Goal: Information Seeking & Learning: Learn about a topic

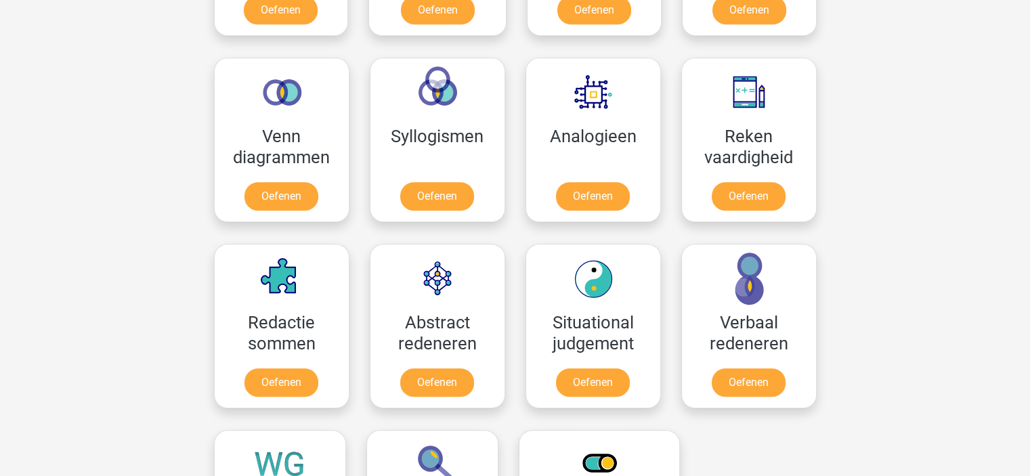
scroll to position [812, 0]
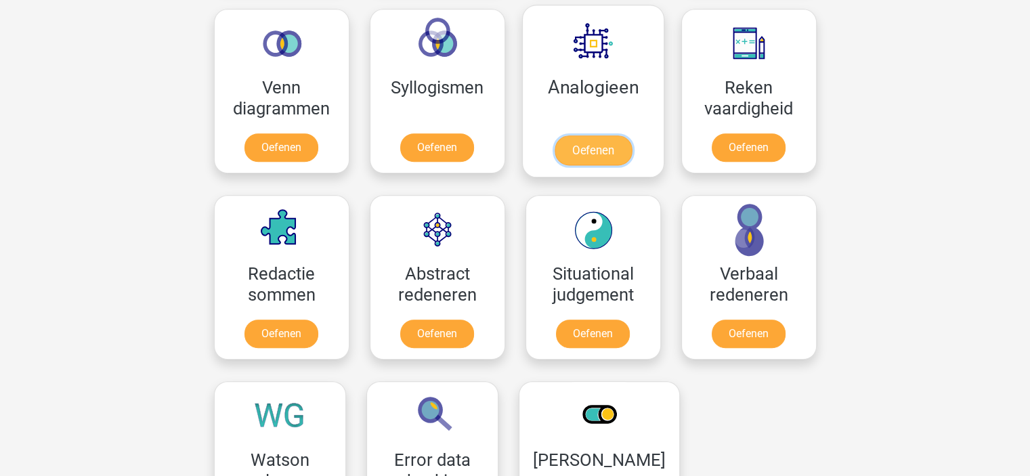
click at [596, 143] on link "Oefenen" at bounding box center [592, 150] width 77 height 30
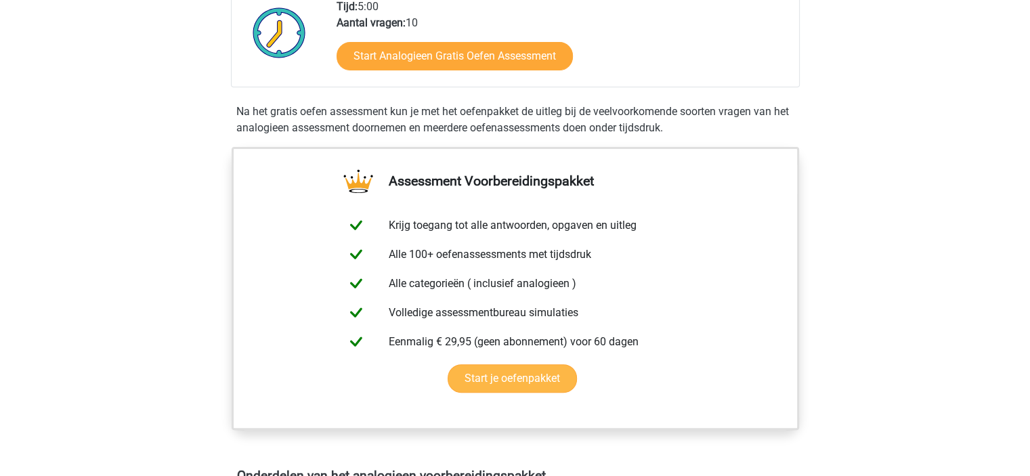
scroll to position [271, 0]
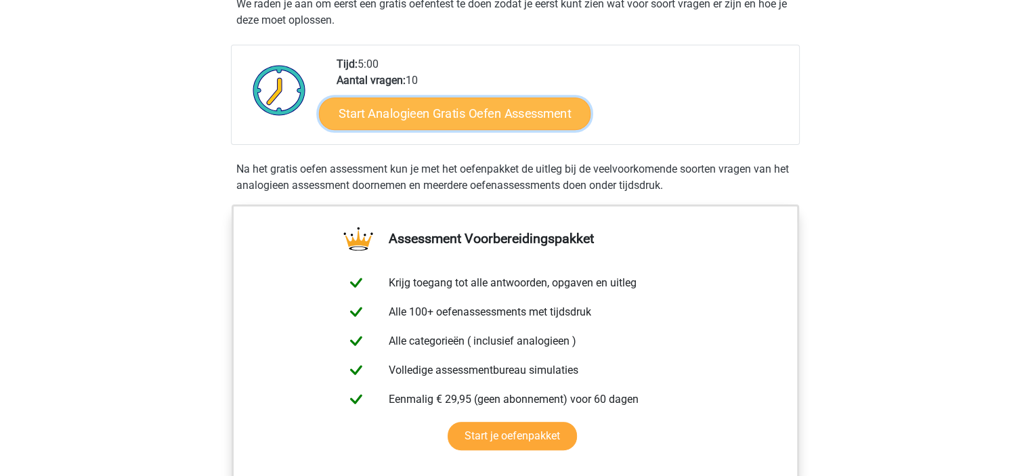
click at [442, 110] on link "Start Analogieen Gratis Oefen Assessment" at bounding box center [454, 113] width 271 height 32
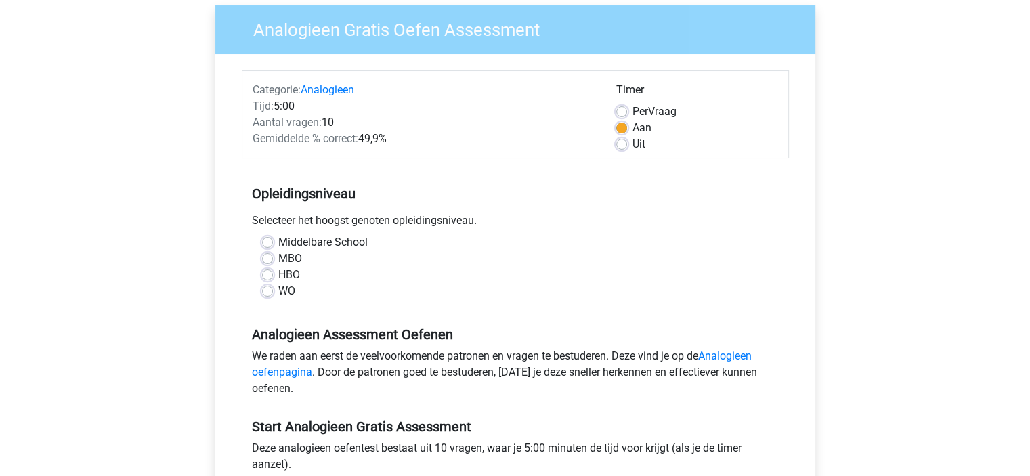
scroll to position [135, 0]
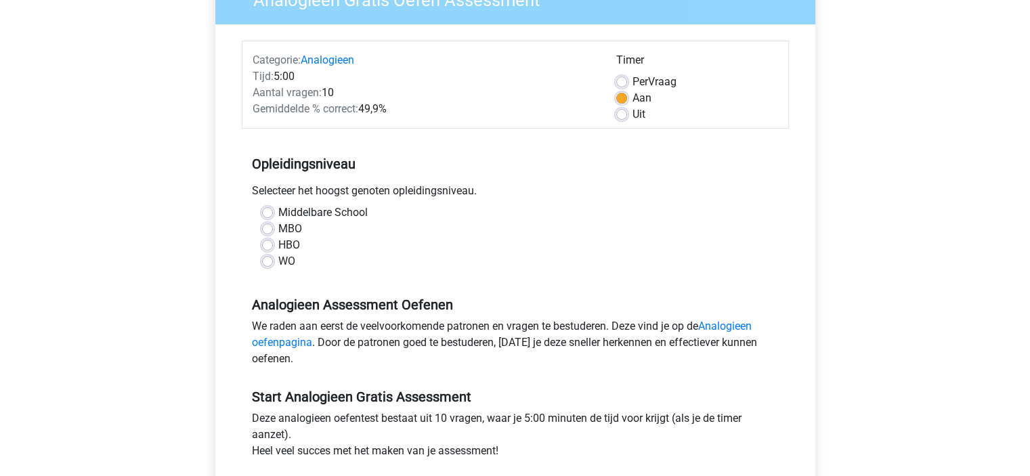
click at [278, 230] on label "MBO" at bounding box center [290, 229] width 24 height 16
click at [266, 230] on input "MBO" at bounding box center [267, 228] width 11 height 14
radio input "true"
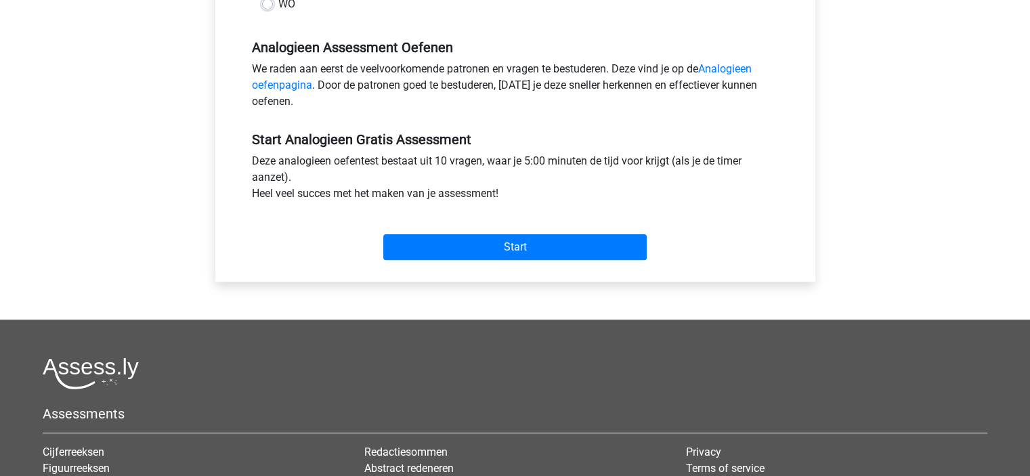
scroll to position [406, 0]
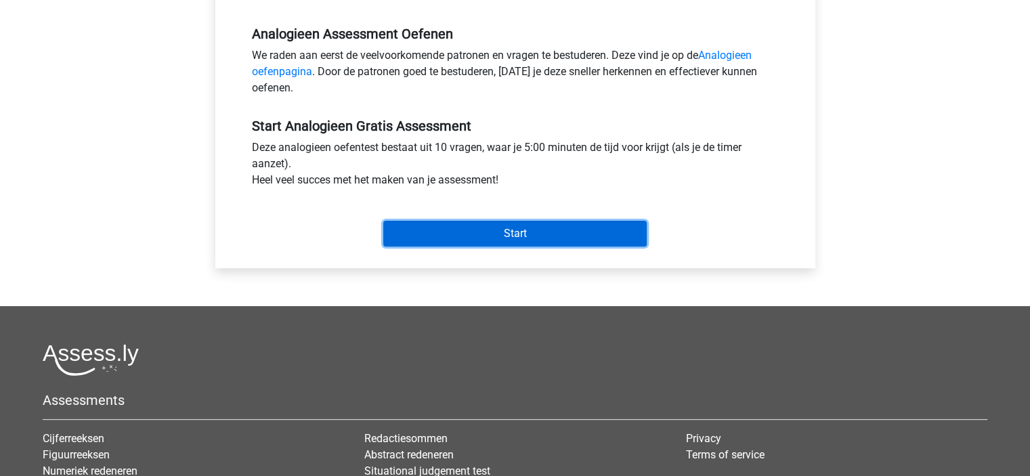
click at [547, 231] on input "Start" at bounding box center [514, 234] width 263 height 26
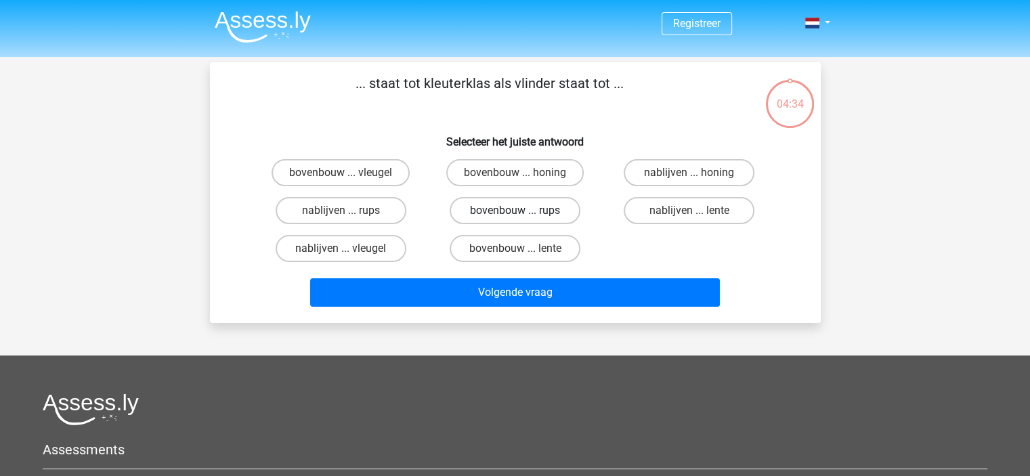
click at [532, 215] on label "bovenbouw ... rups" at bounding box center [514, 210] width 131 height 27
click at [523, 215] on input "bovenbouw ... rups" at bounding box center [518, 215] width 9 height 9
radio input "true"
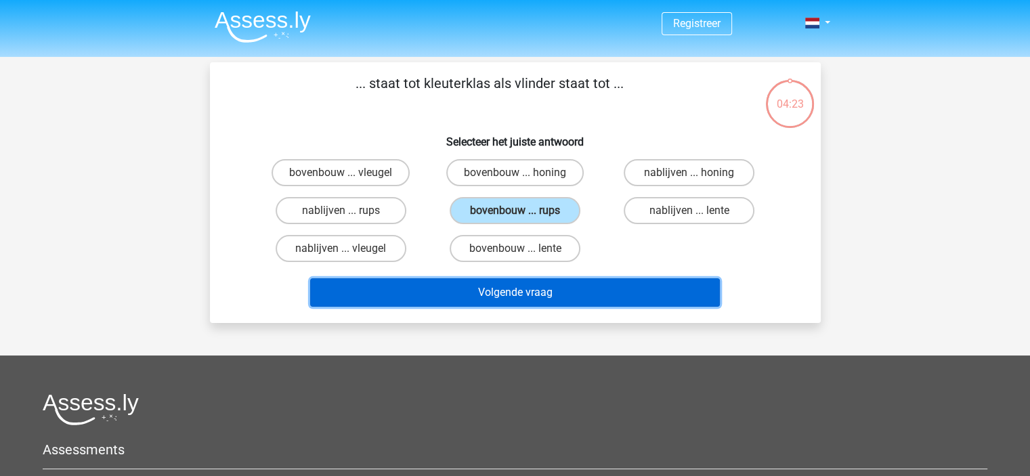
click at [527, 290] on button "Volgende vraag" at bounding box center [515, 292] width 410 height 28
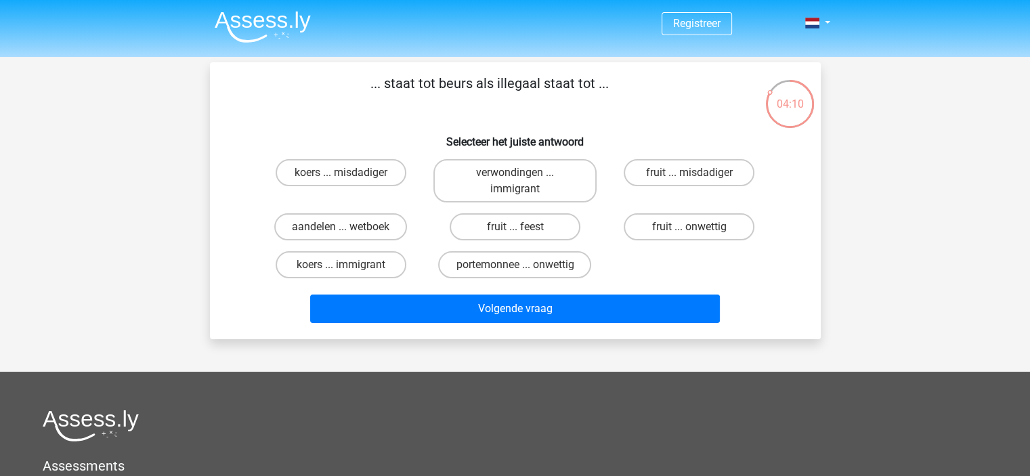
click at [516, 267] on input "portemonnee ... onwettig" at bounding box center [518, 269] width 9 height 9
radio input "true"
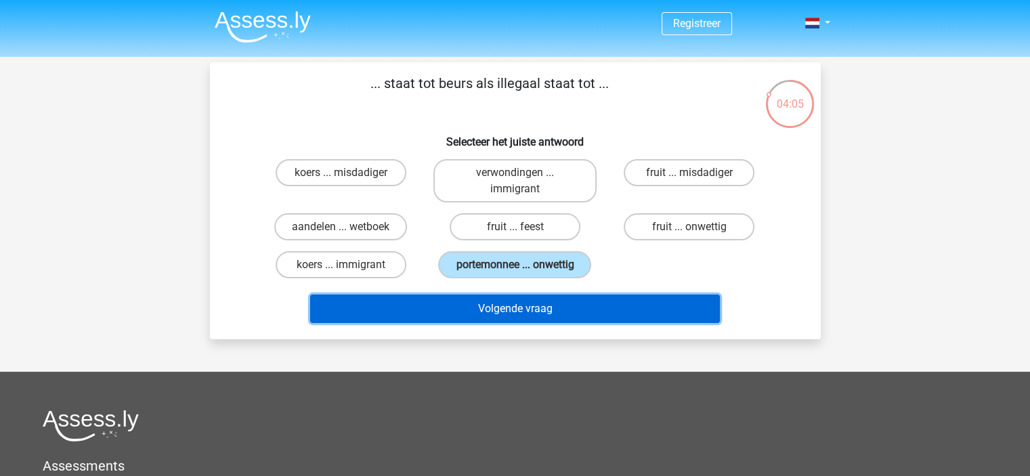
click at [514, 307] on button "Volgende vraag" at bounding box center [515, 308] width 410 height 28
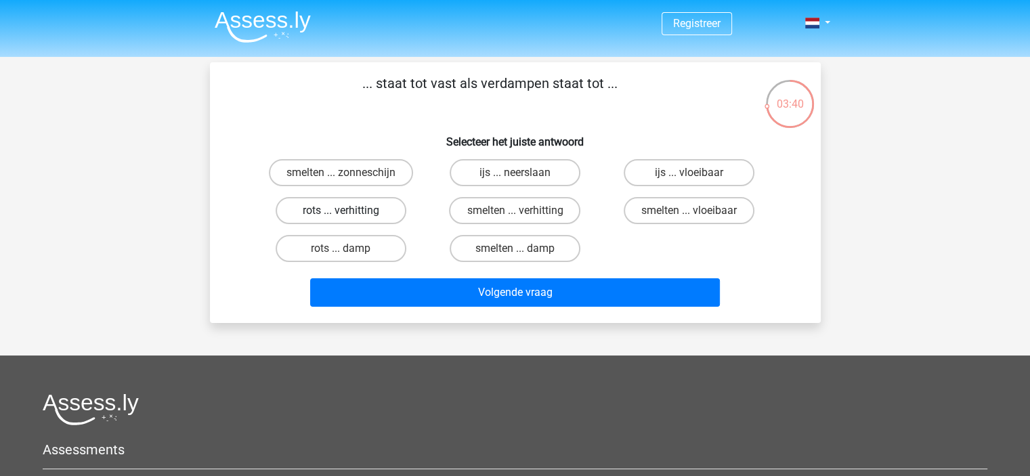
click at [351, 213] on label "rots ... verhitting" at bounding box center [340, 210] width 131 height 27
click at [349, 213] on input "rots ... verhitting" at bounding box center [344, 215] width 9 height 9
radio input "true"
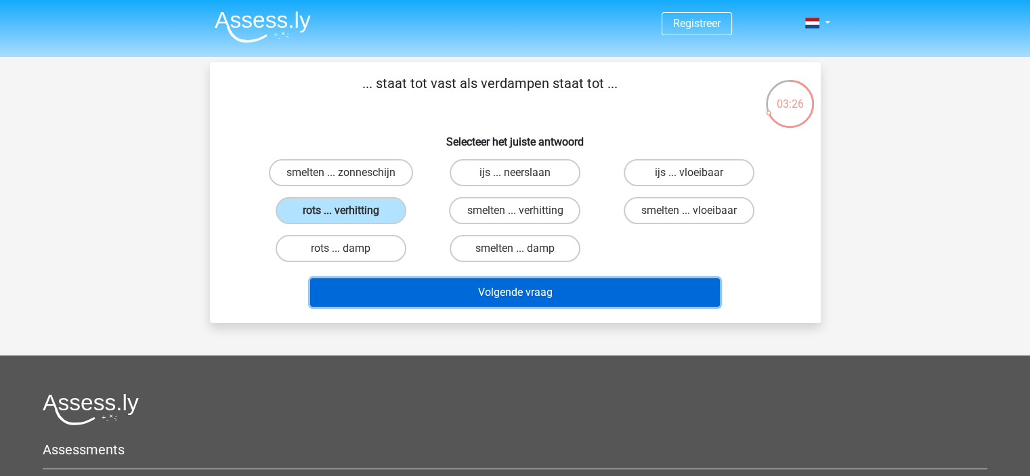
click at [527, 294] on button "Volgende vraag" at bounding box center [515, 292] width 410 height 28
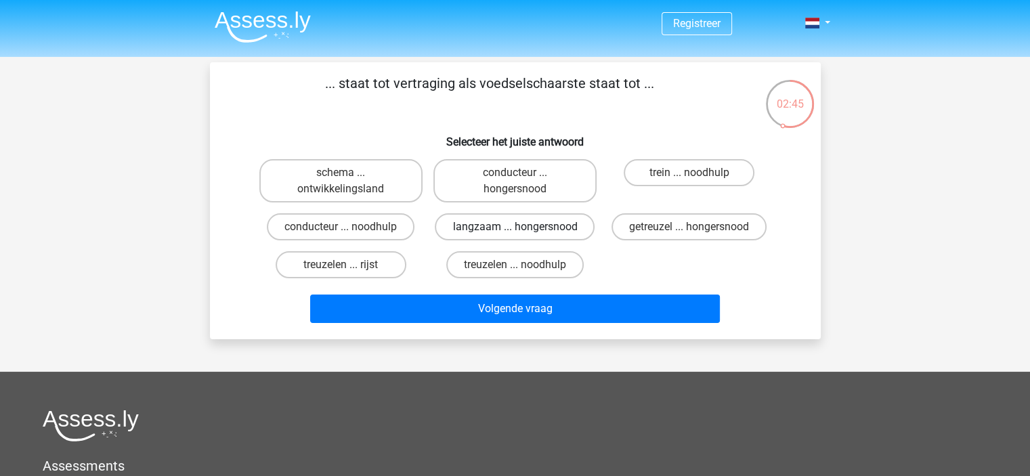
click at [526, 232] on label "langzaam ... hongersnood" at bounding box center [515, 226] width 160 height 27
click at [523, 232] on input "langzaam ... hongersnood" at bounding box center [518, 231] width 9 height 9
radio input "true"
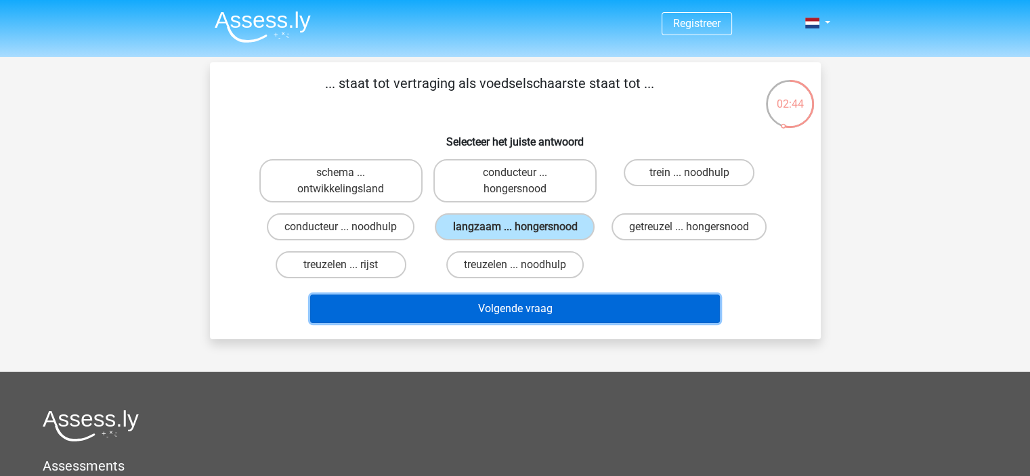
click at [541, 302] on button "Volgende vraag" at bounding box center [515, 308] width 410 height 28
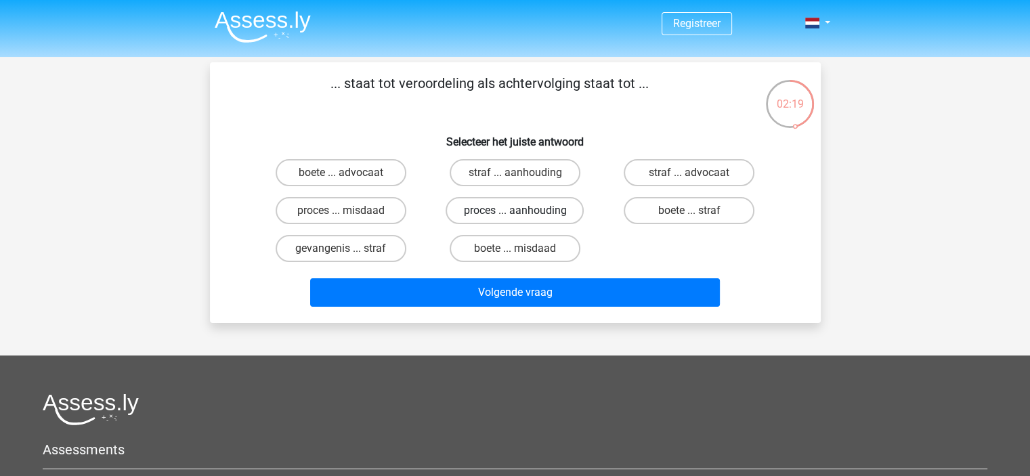
click at [532, 216] on label "proces ... aanhouding" at bounding box center [514, 210] width 138 height 27
click at [523, 216] on input "proces ... aanhouding" at bounding box center [518, 215] width 9 height 9
radio input "true"
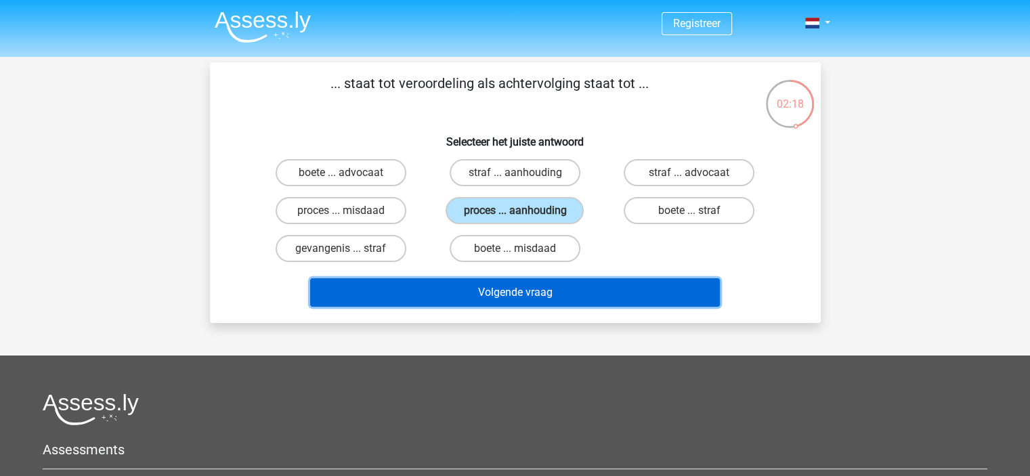
click at [563, 289] on button "Volgende vraag" at bounding box center [515, 292] width 410 height 28
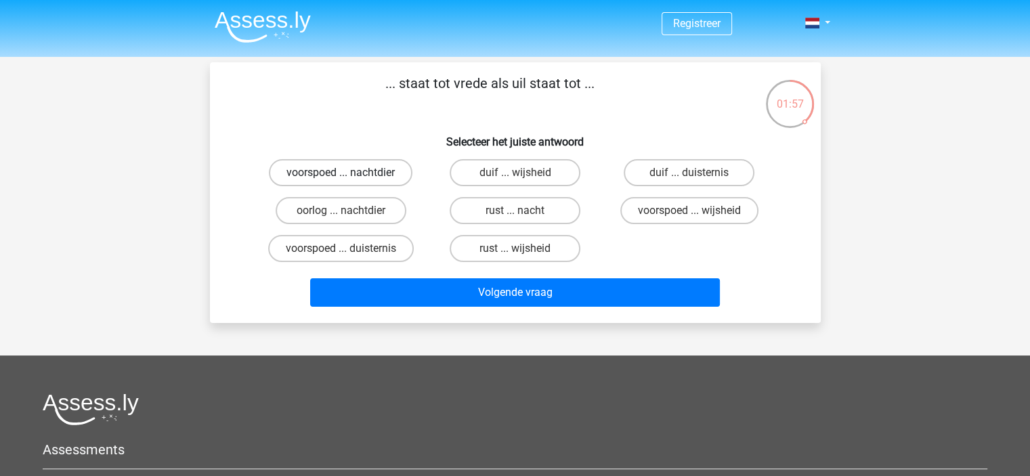
click at [371, 174] on label "voorspoed ... nachtdier" at bounding box center [340, 172] width 143 height 27
click at [349, 174] on input "voorspoed ... nachtdier" at bounding box center [344, 177] width 9 height 9
radio input "true"
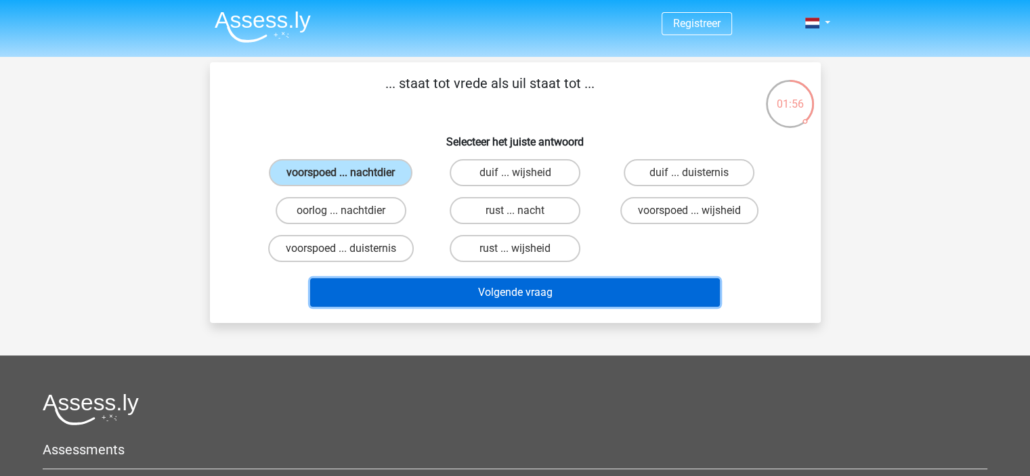
click at [576, 287] on button "Volgende vraag" at bounding box center [515, 292] width 410 height 28
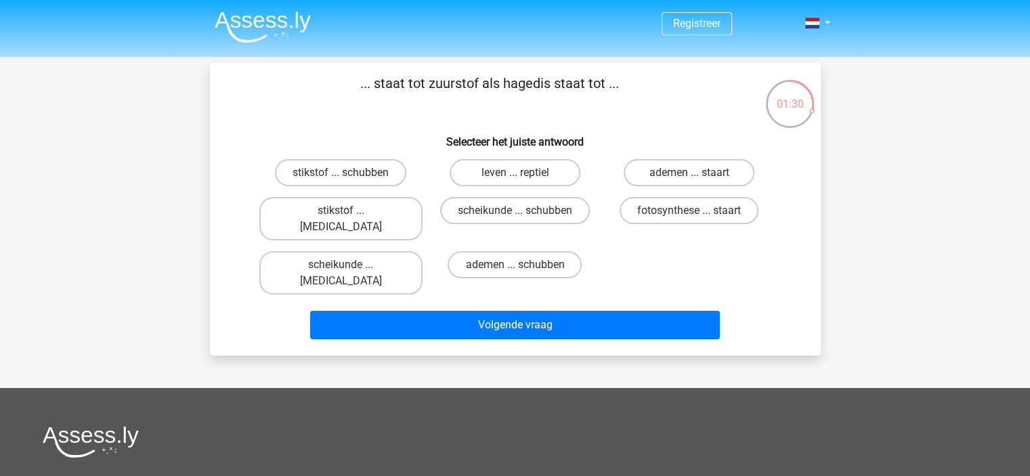
click at [689, 214] on input "fotosynthese ... staart" at bounding box center [693, 215] width 9 height 9
radio input "true"
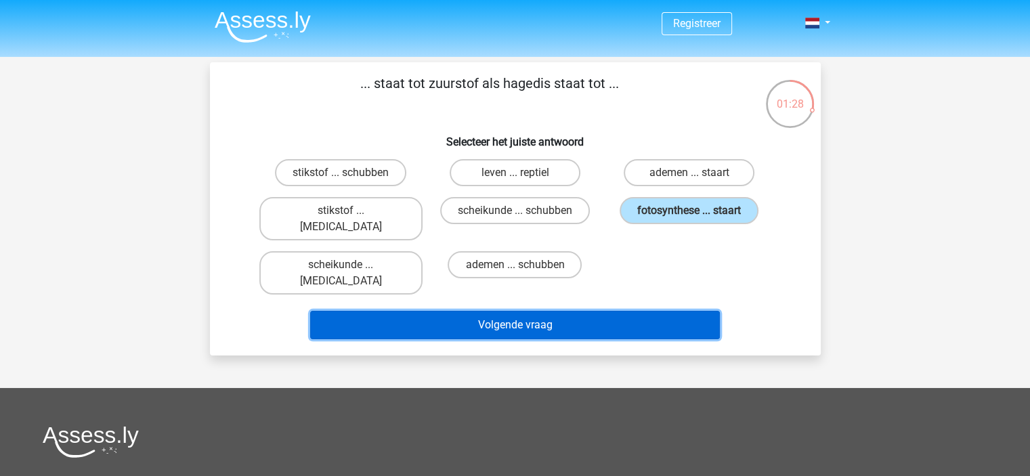
click at [520, 311] on button "Volgende vraag" at bounding box center [515, 325] width 410 height 28
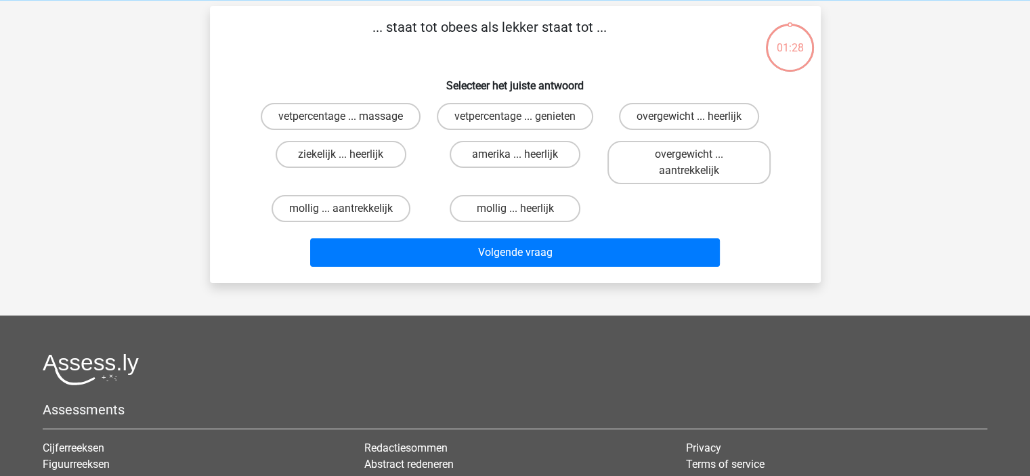
scroll to position [62, 0]
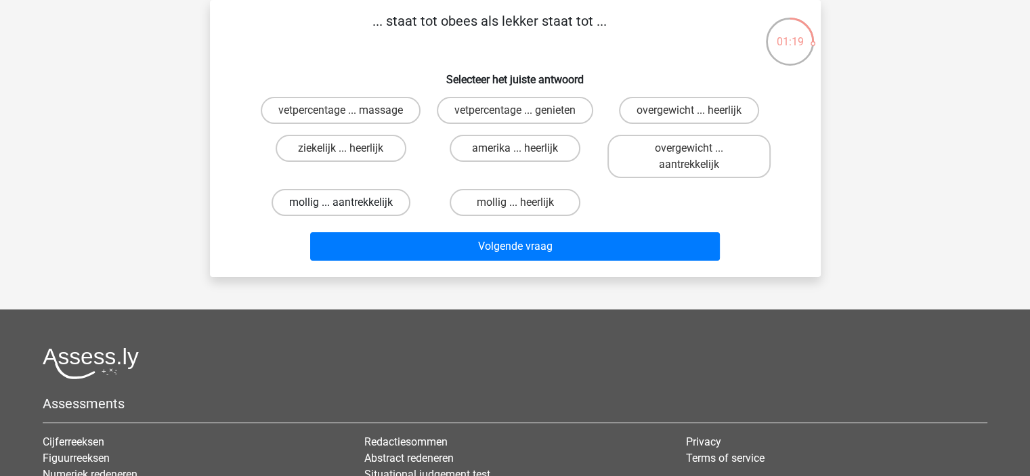
click at [356, 208] on label "mollig ... aantrekkelijk" at bounding box center [340, 202] width 139 height 27
click at [349, 208] on input "mollig ... aantrekkelijk" at bounding box center [344, 206] width 9 height 9
radio input "true"
click at [693, 162] on label "overgewicht ... aantrekkelijk" at bounding box center [688, 156] width 163 height 43
click at [693, 157] on input "overgewicht ... aantrekkelijk" at bounding box center [693, 152] width 9 height 9
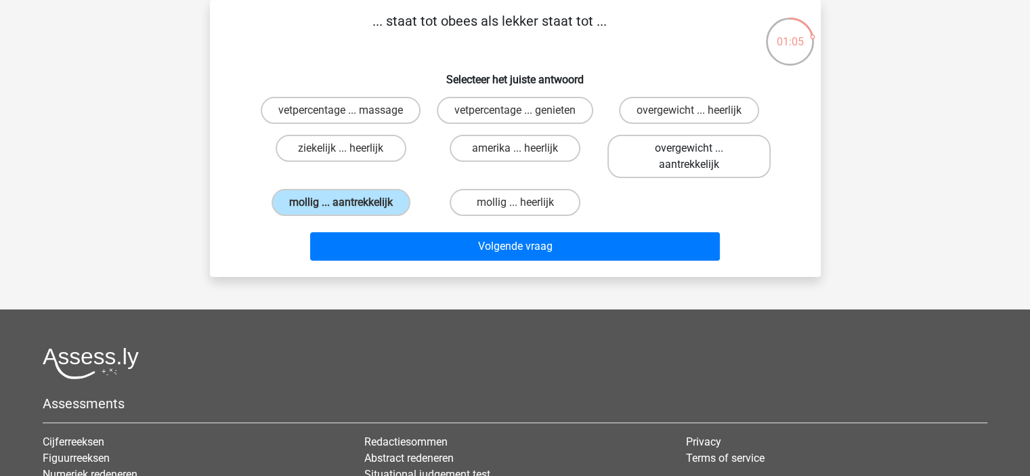
radio input "true"
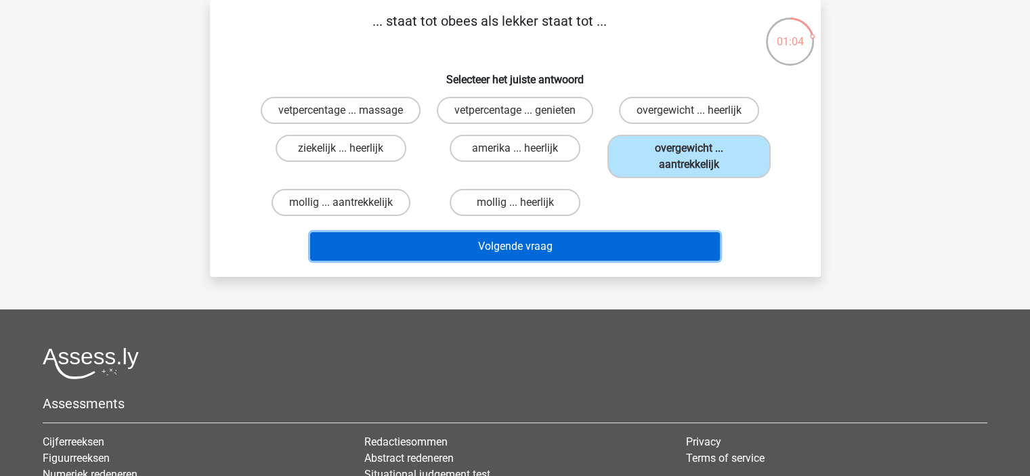
click at [543, 247] on button "Volgende vraag" at bounding box center [515, 246] width 410 height 28
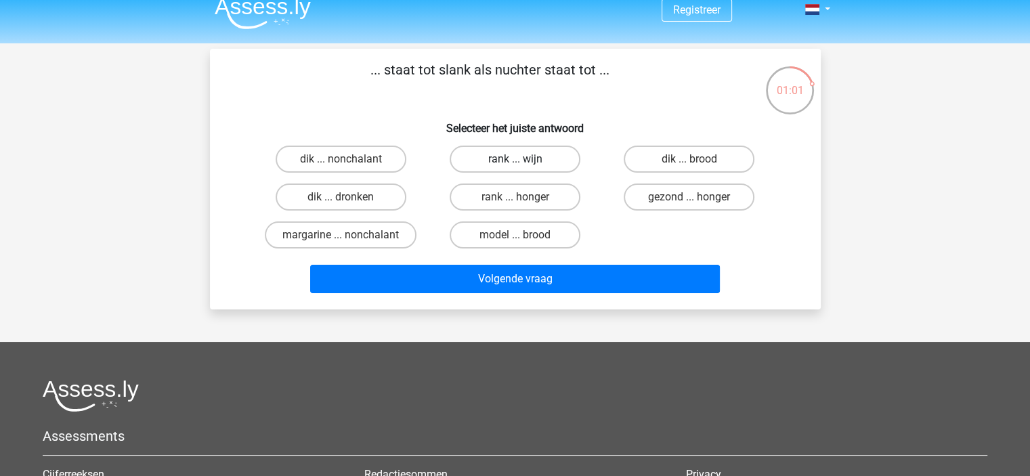
scroll to position [0, 0]
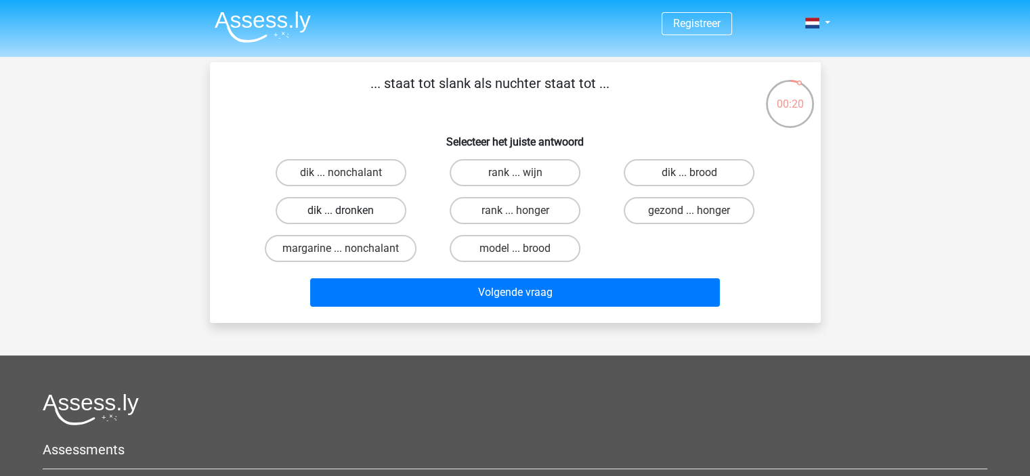
click at [362, 210] on label "dik ... dronken" at bounding box center [340, 210] width 131 height 27
click at [349, 211] on input "dik ... dronken" at bounding box center [344, 215] width 9 height 9
radio input "true"
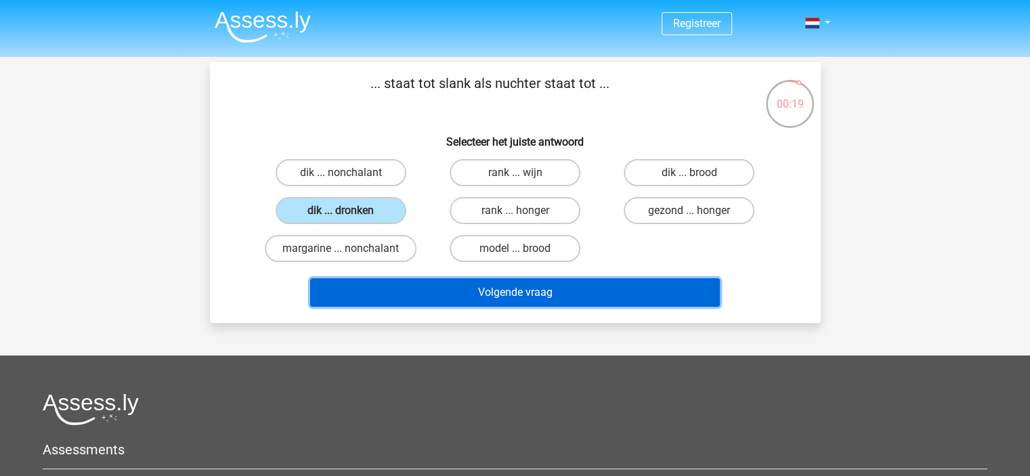
click at [593, 300] on button "Volgende vraag" at bounding box center [515, 292] width 410 height 28
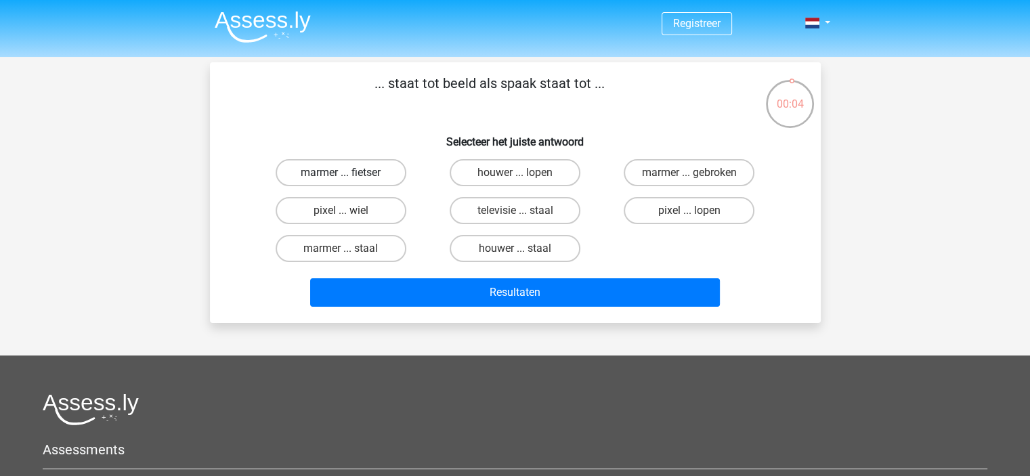
click at [325, 177] on label "marmer ... fietser" at bounding box center [340, 172] width 131 height 27
click at [340, 177] on input "marmer ... fietser" at bounding box center [344, 177] width 9 height 9
radio input "true"
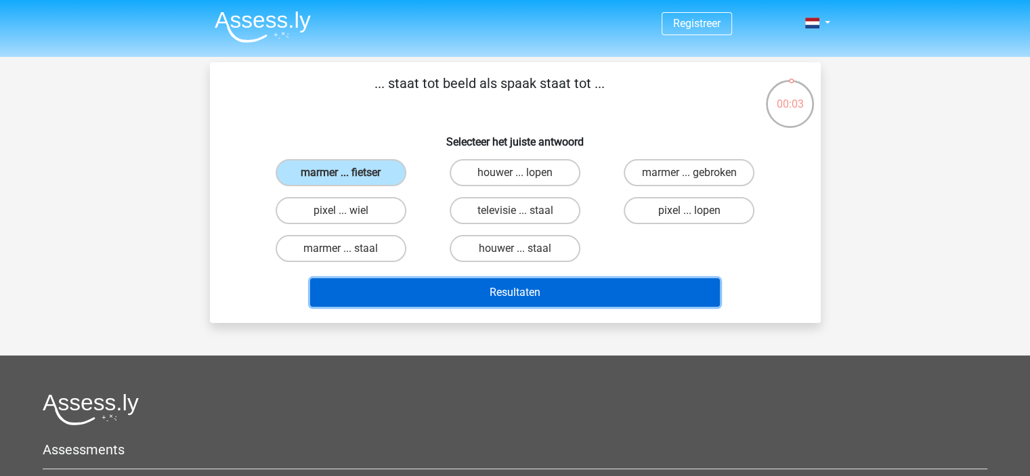
click at [576, 303] on button "Resultaten" at bounding box center [515, 292] width 410 height 28
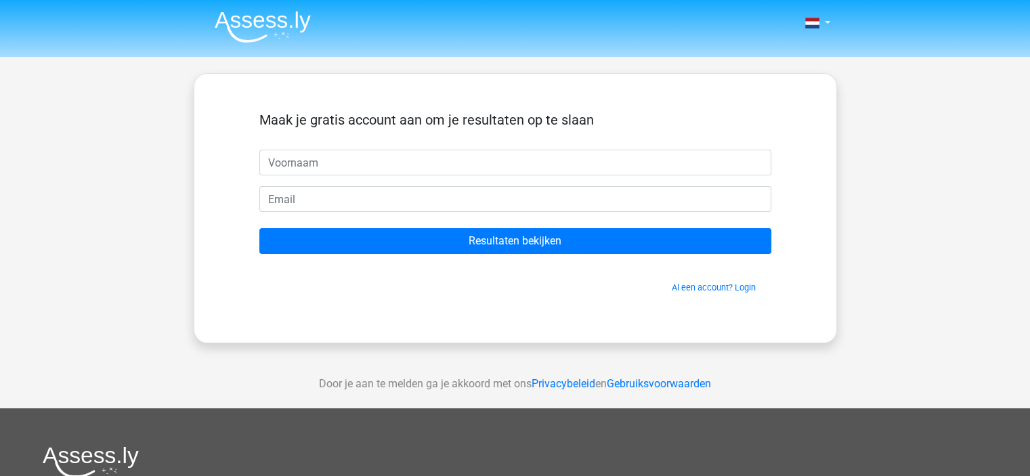
click at [409, 164] on input "text" at bounding box center [515, 163] width 512 height 26
type input "Bram"
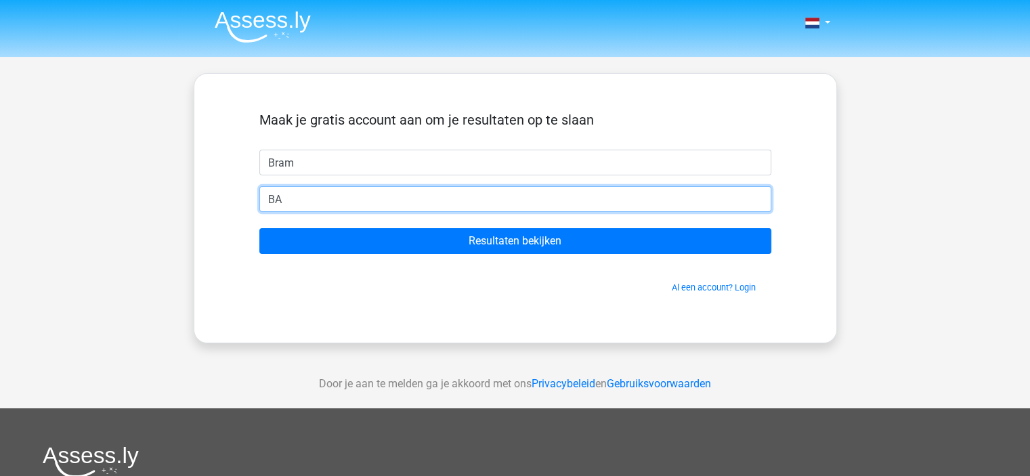
type input "B"
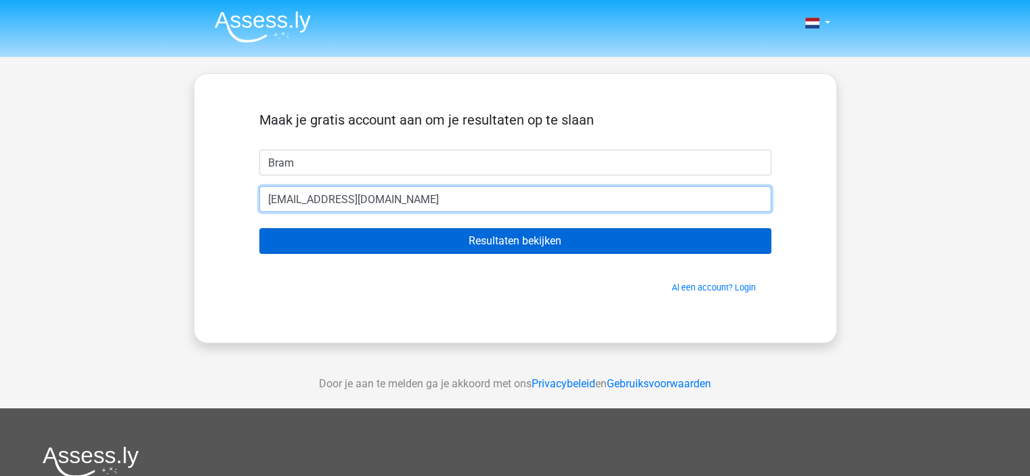
type input "bavelaar18@gmail.com"
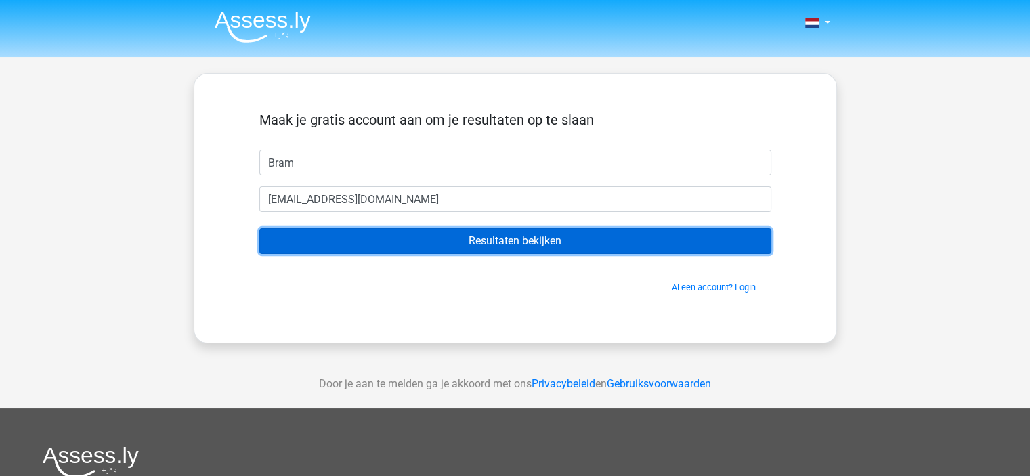
click at [479, 236] on input "Resultaten bekijken" at bounding box center [515, 241] width 512 height 26
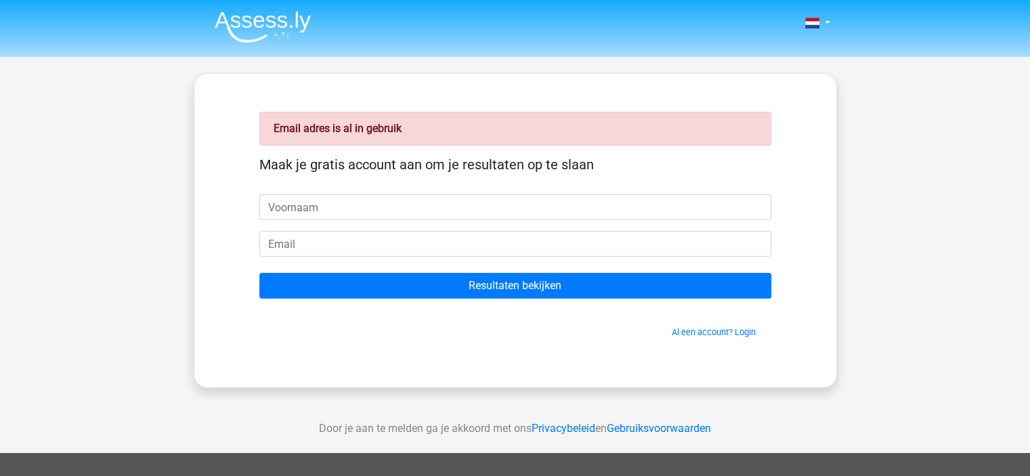
click at [387, 141] on div "Email adres is al in gebruik" at bounding box center [515, 129] width 512 height 34
click at [720, 331] on link "Al een account? Login" at bounding box center [713, 332] width 84 height 10
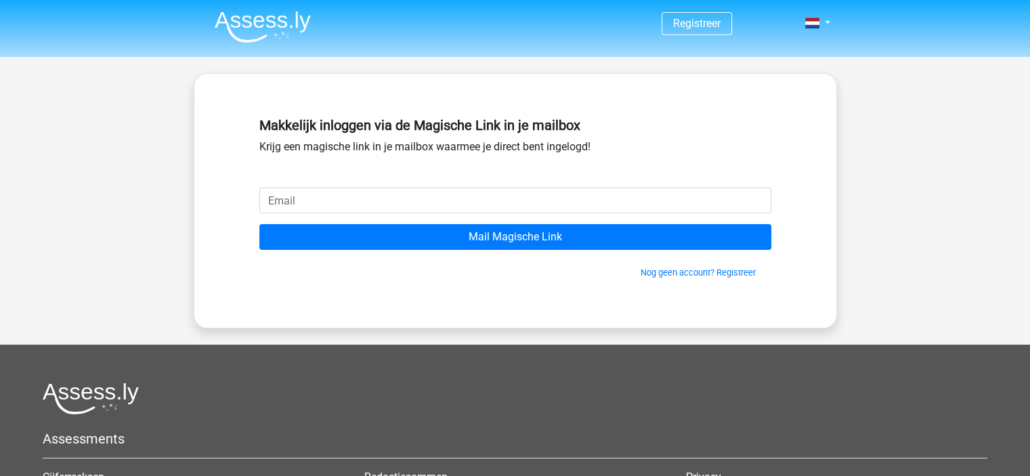
click at [351, 200] on input "email" at bounding box center [515, 200] width 512 height 26
type input "[EMAIL_ADDRESS][DOMAIN_NAME]"
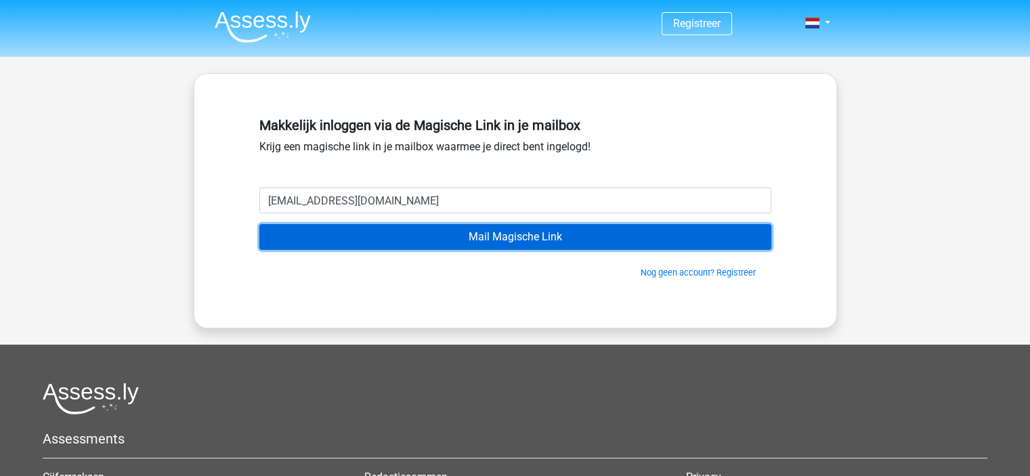
click at [427, 237] on input "Mail Magische Link" at bounding box center [515, 237] width 512 height 26
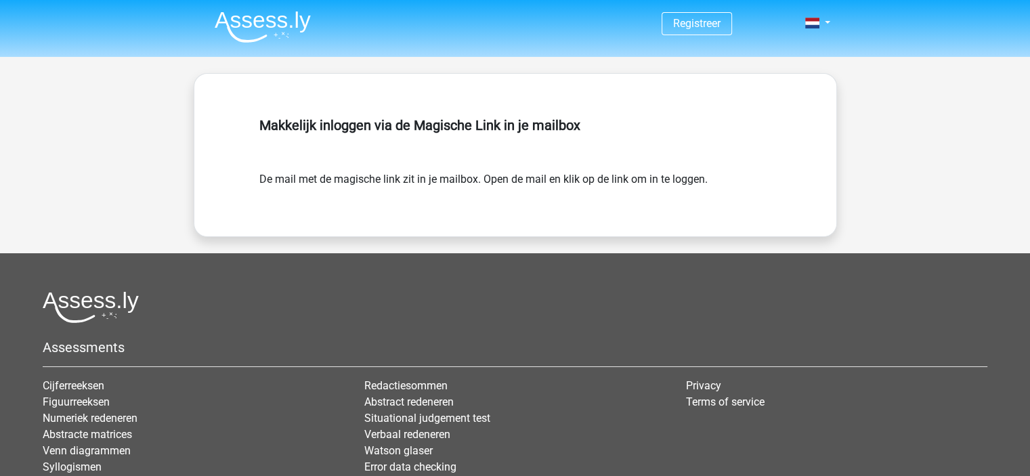
click at [273, 27] on img at bounding box center [263, 27] width 96 height 32
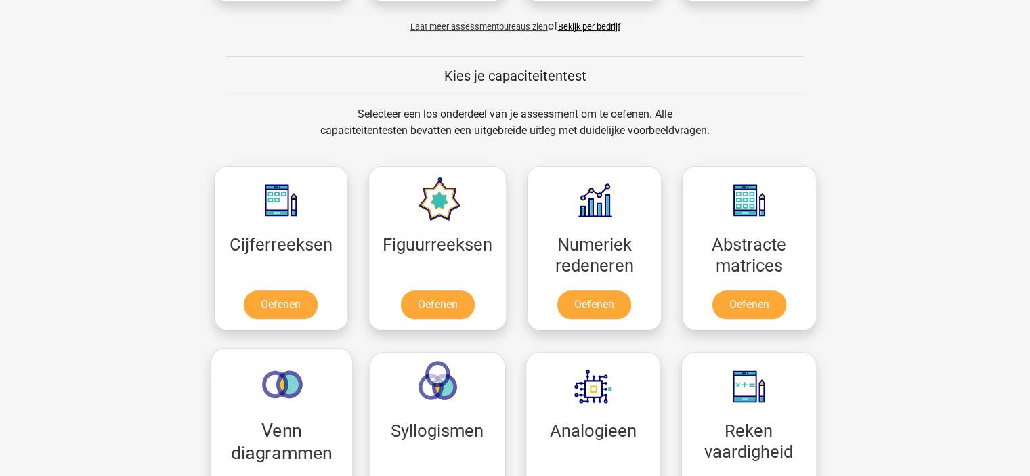
scroll to position [406, 0]
